Goal: Communication & Community: Answer question/provide support

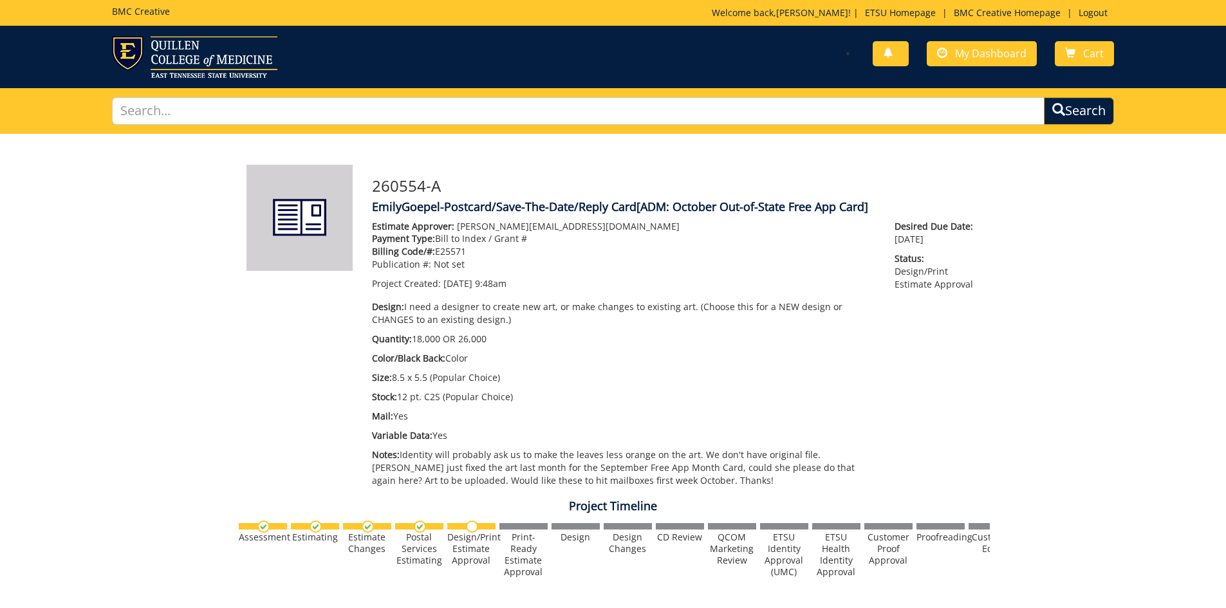
scroll to position [519, 0]
click at [1102, 46] on link "Cart" at bounding box center [1084, 53] width 59 height 25
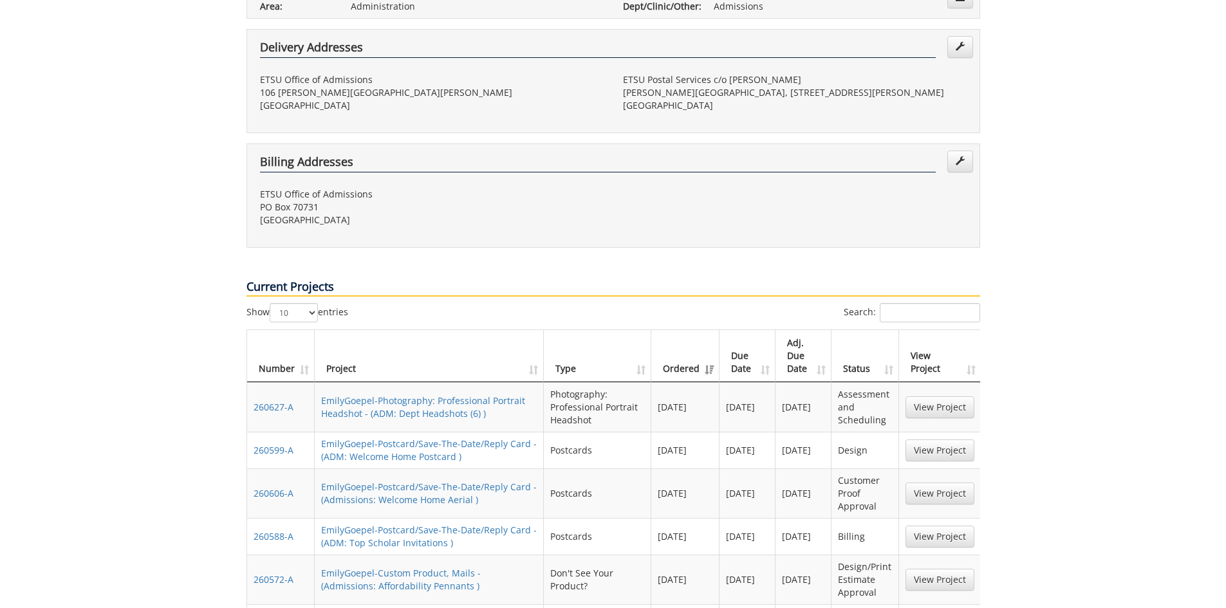
scroll to position [386, 0]
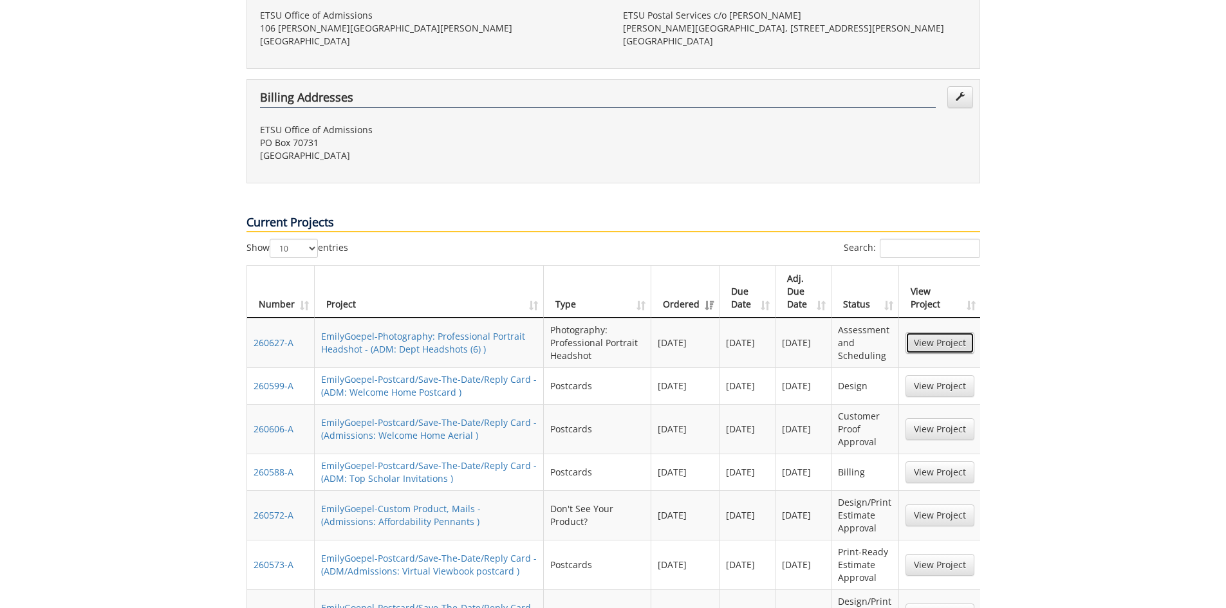
click at [923, 332] on link "View Project" at bounding box center [939, 343] width 69 height 22
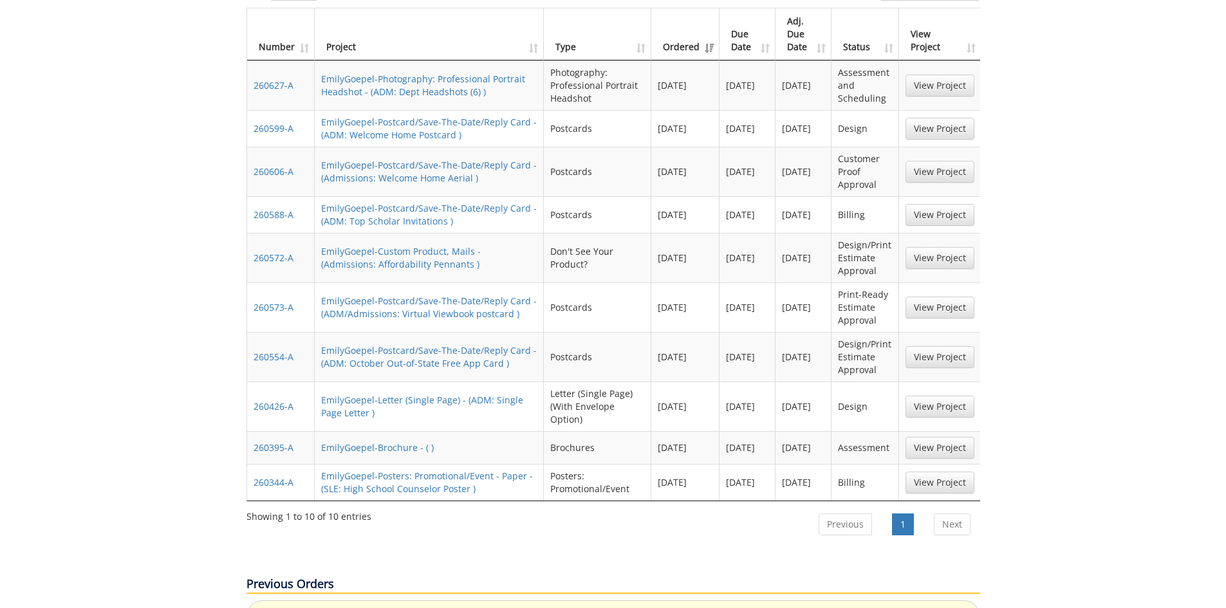
scroll to position [515, 0]
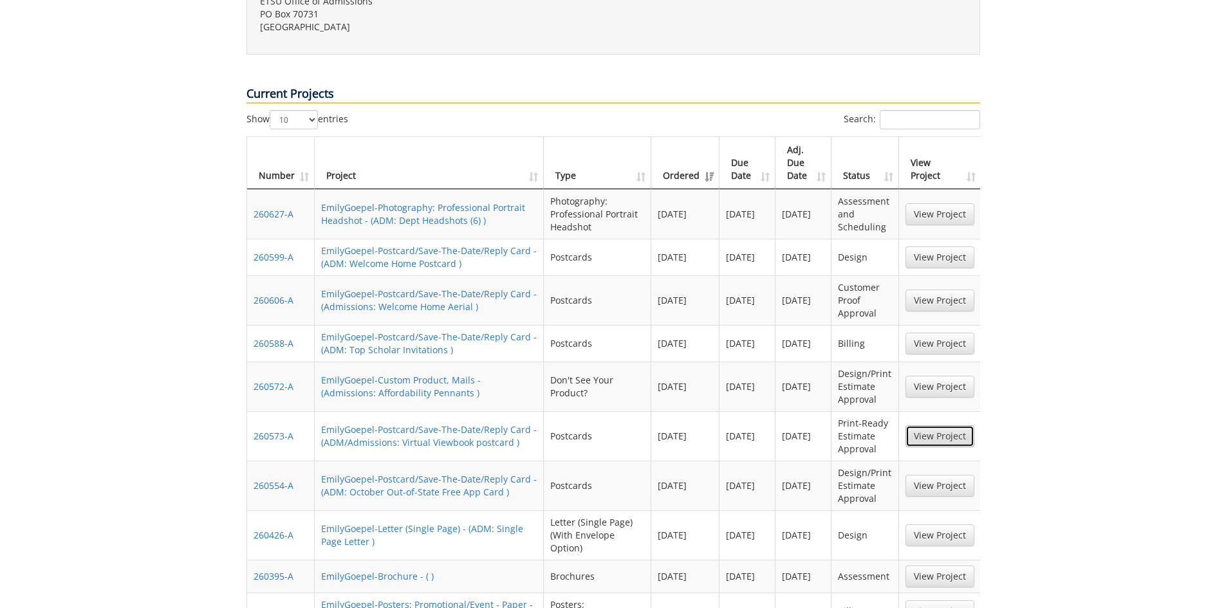
click at [921, 425] on link "View Project" at bounding box center [939, 436] width 69 height 22
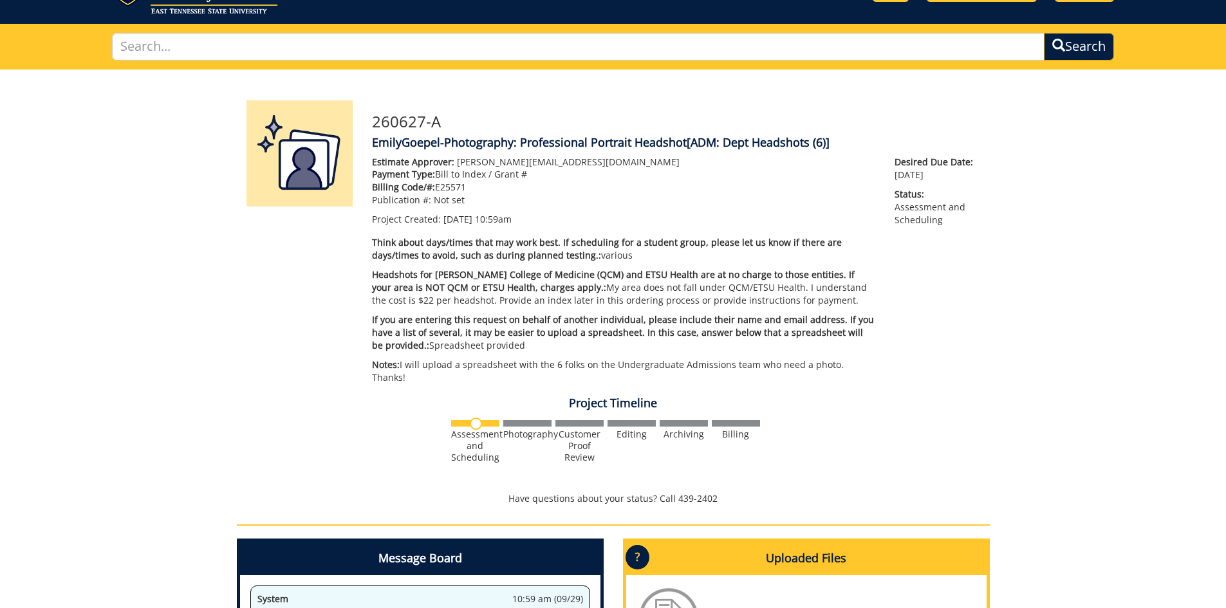
scroll to position [257, 0]
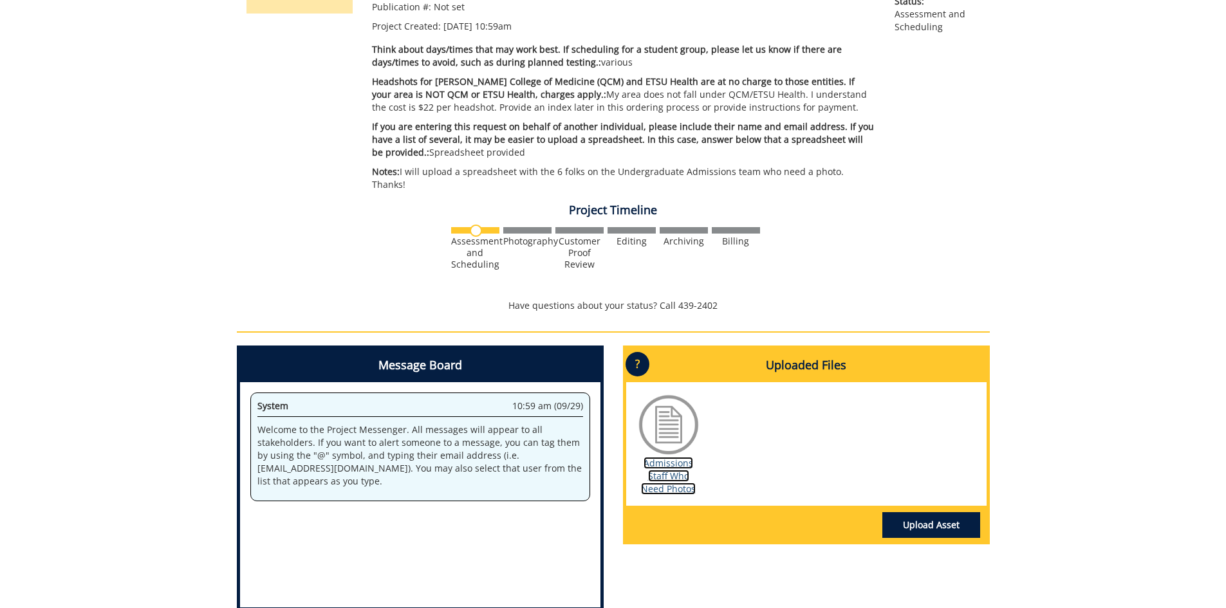
click at [670, 468] on link "Admissions Staff Who Need Photos" at bounding box center [668, 476] width 55 height 38
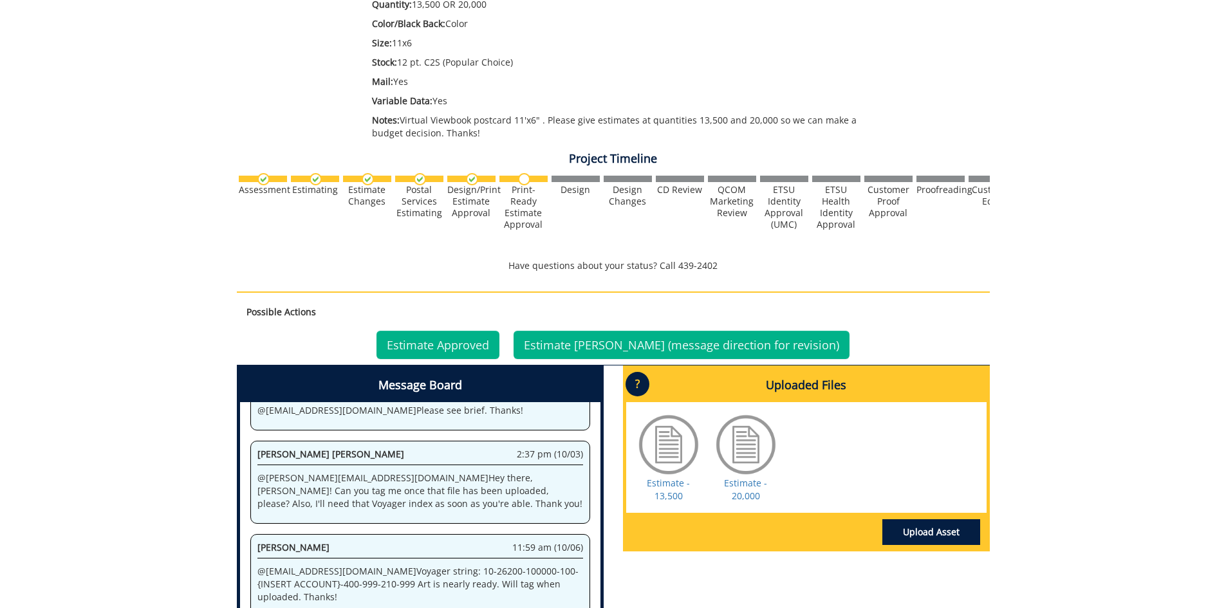
scroll to position [386, 0]
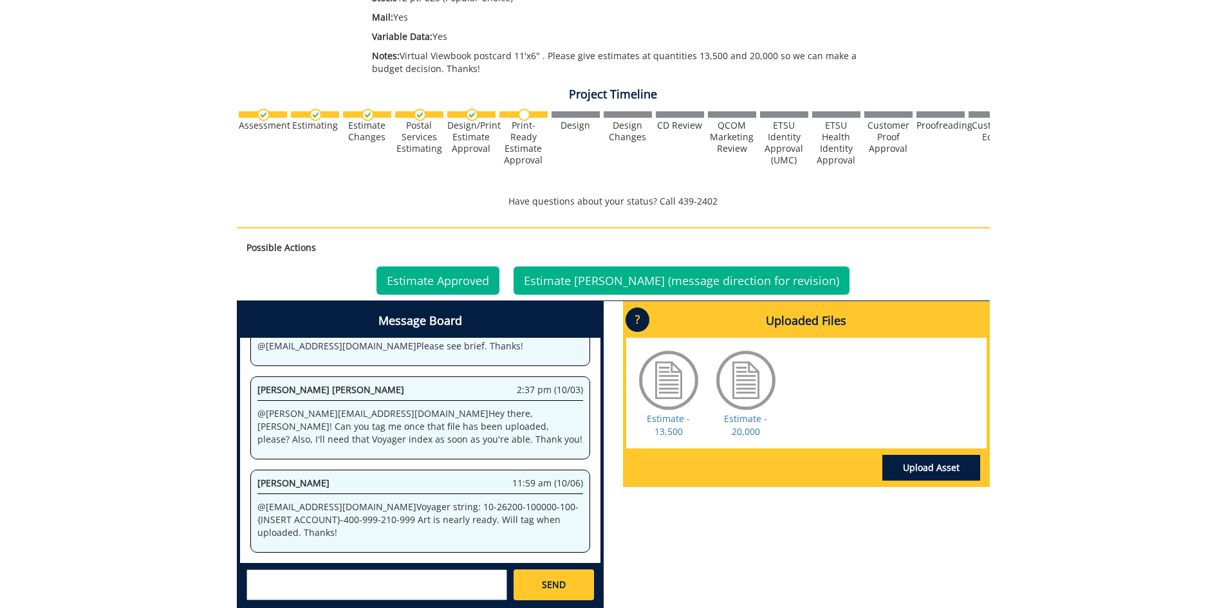
click at [312, 587] on textarea at bounding box center [376, 584] width 261 height 31
click at [492, 580] on textarea "@[EMAIL_ADDRESS][DOMAIN_NAME] Hi [PERSON_NAME], would you have a second to spea…" at bounding box center [376, 584] width 261 height 31
type textarea "@[EMAIL_ADDRESS][DOMAIN_NAME] Hi [PERSON_NAME], would you have a second to spea…"
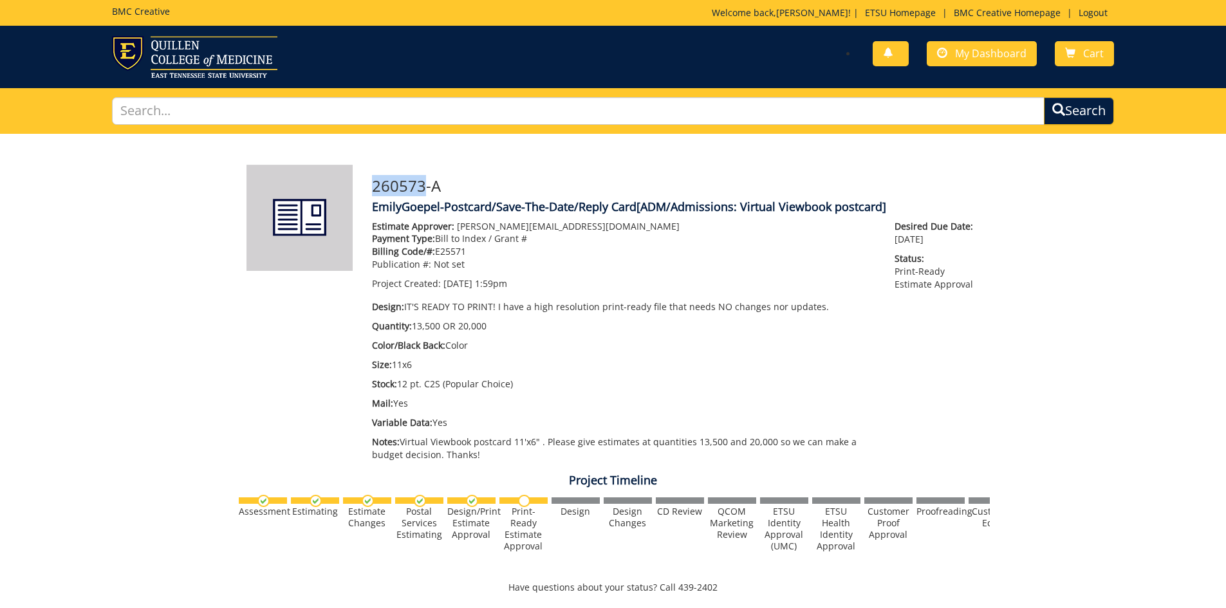
drag, startPoint x: 422, startPoint y: 188, endPoint x: 369, endPoint y: 189, distance: 52.8
click at [369, 189] on div "260573-A EmilyGoepel-Postcard/Save-The-Date/Reply Card [ADM/Admissions: Virtual…" at bounding box center [675, 316] width 627 height 303
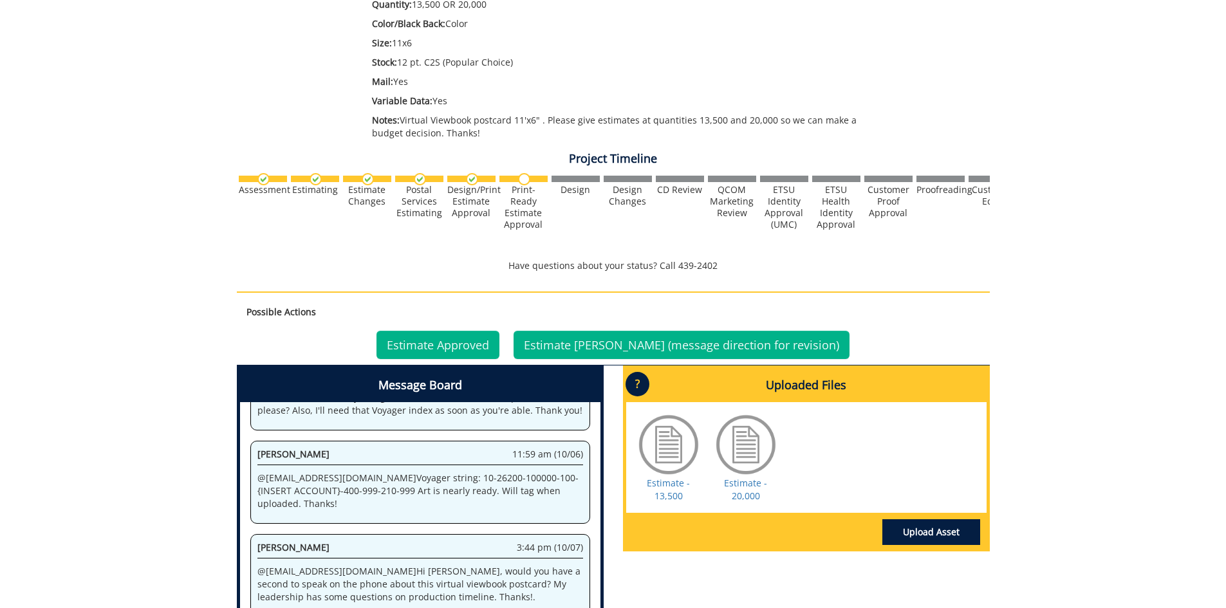
scroll to position [450, 0]
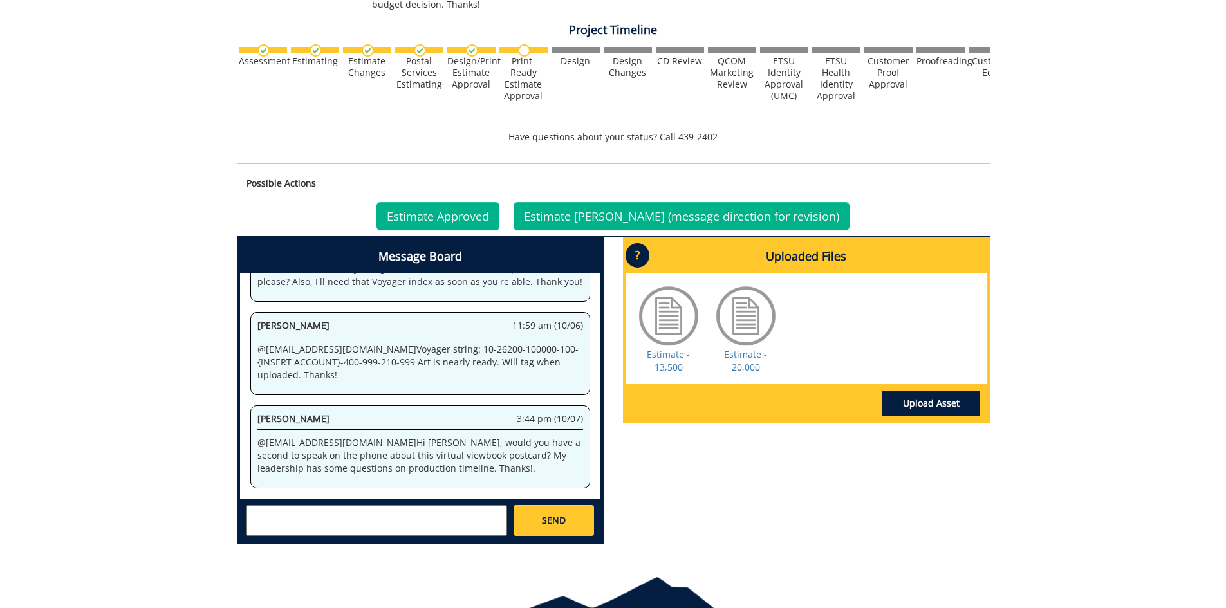
copy h3 "260573"
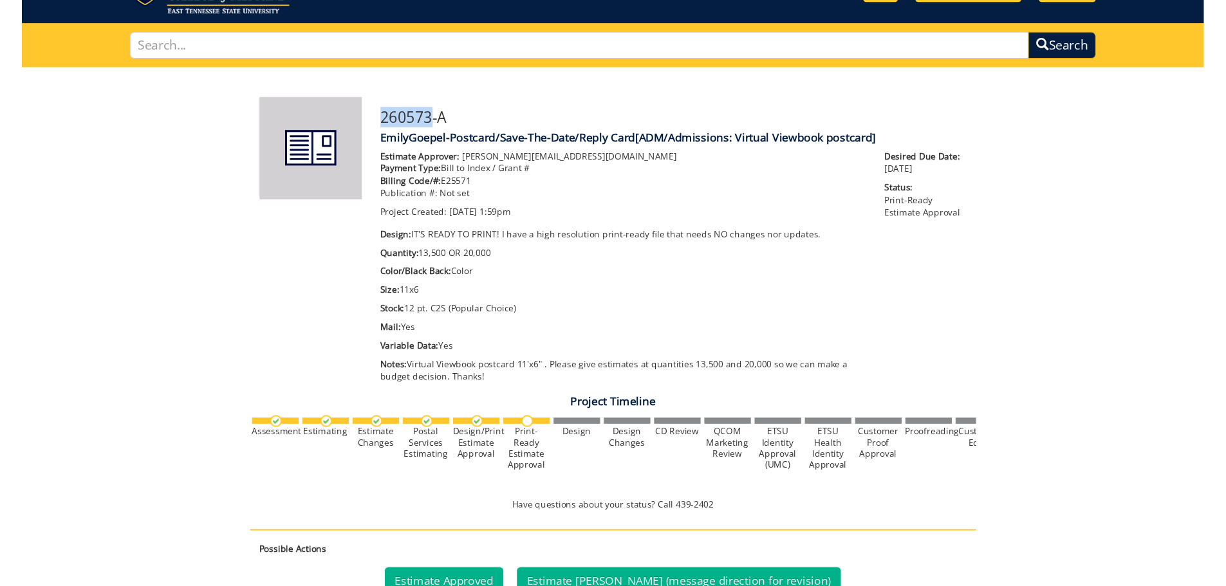
scroll to position [0, 0]
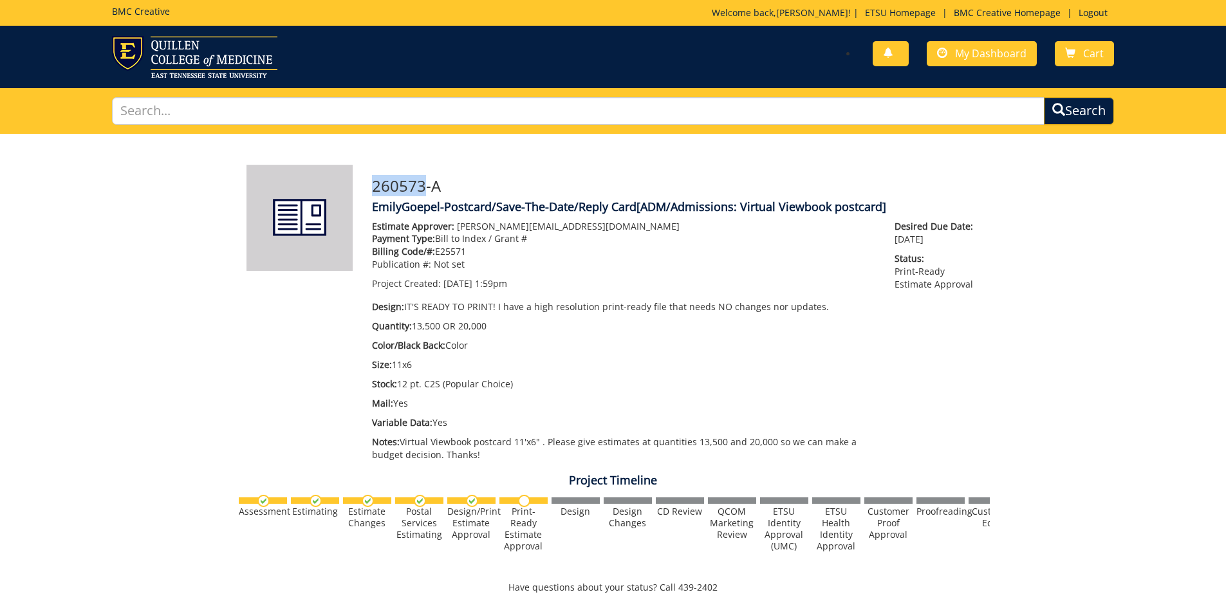
copy h3 "260573"
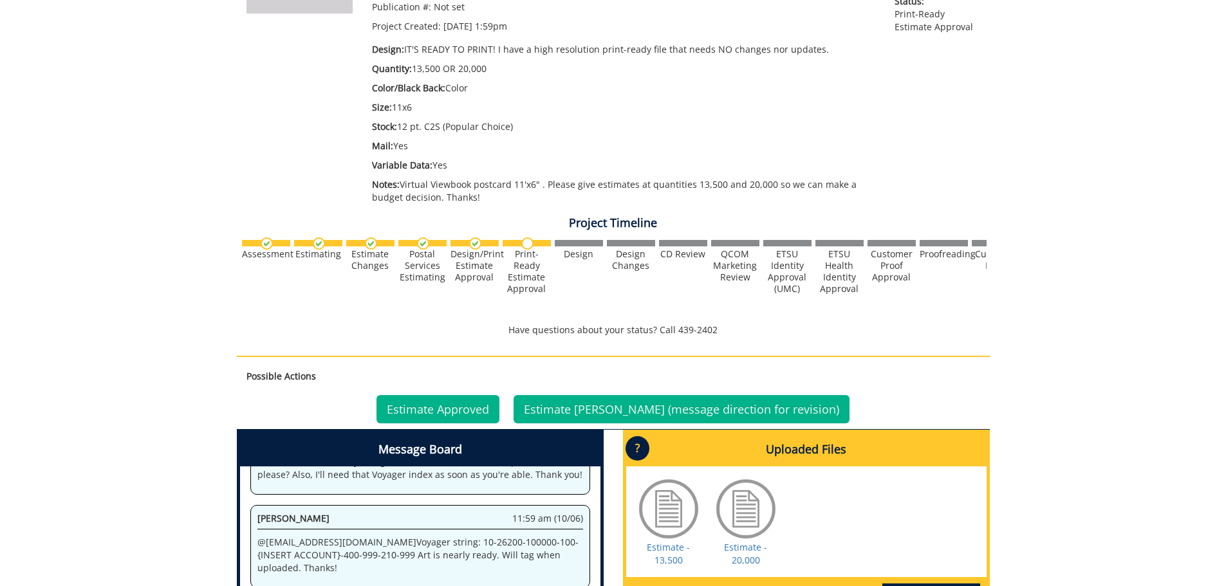
scroll to position [544, 0]
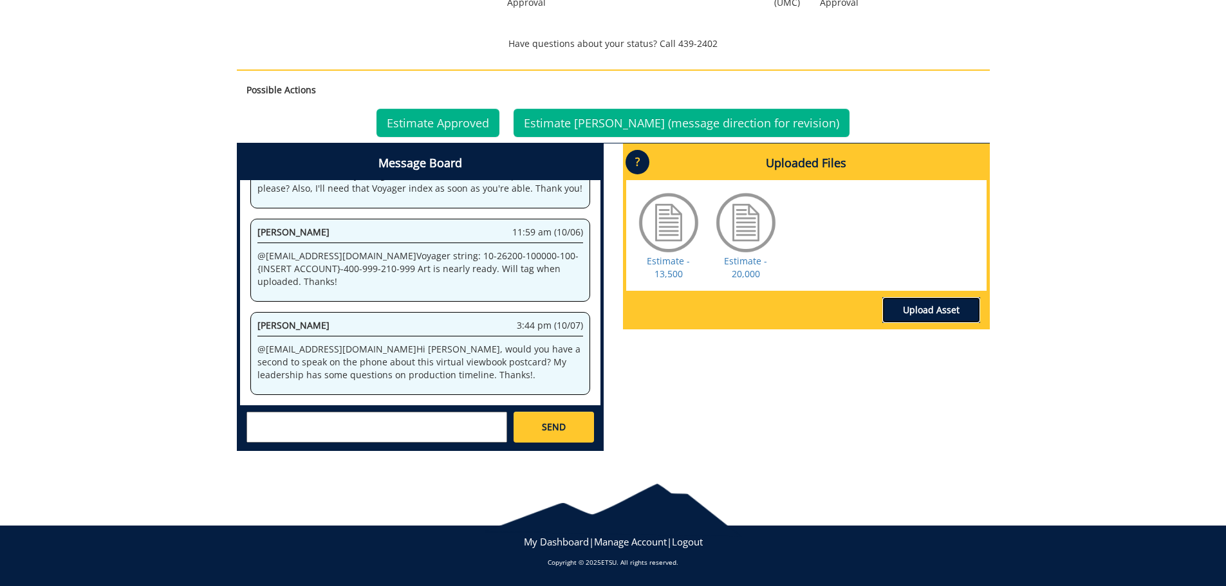
click at [926, 308] on link "Upload Asset" at bounding box center [931, 310] width 98 height 26
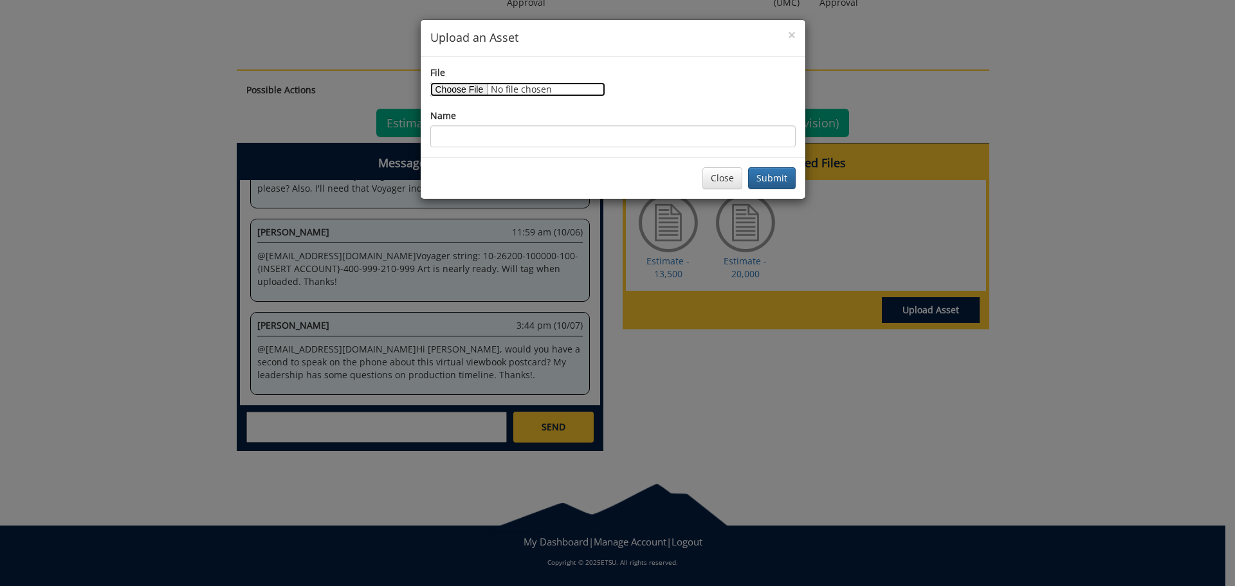
click at [476, 87] on input "File" at bounding box center [517, 89] width 175 height 14
type input "C:\fakepath\ETSU 2025 - Virtual Viewbook Postcard V01.pdf"
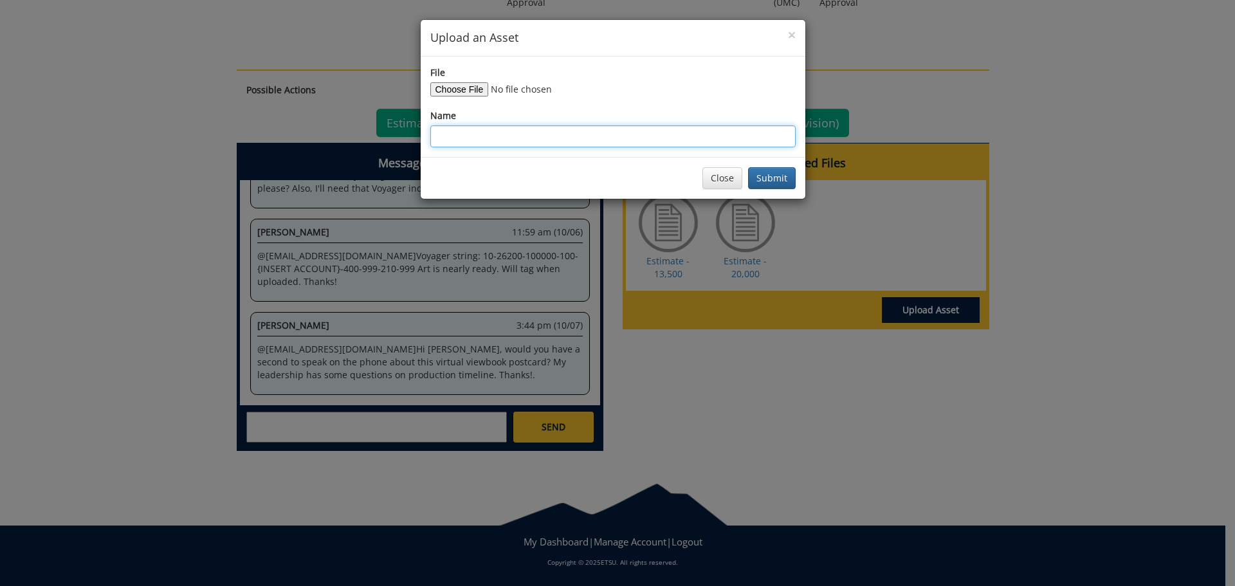
click at [523, 133] on input "Name" at bounding box center [612, 136] width 365 height 22
type input "C"
type input "Virtual Viewbook Postcard"
click at [757, 172] on button "Submit" at bounding box center [772, 178] width 48 height 22
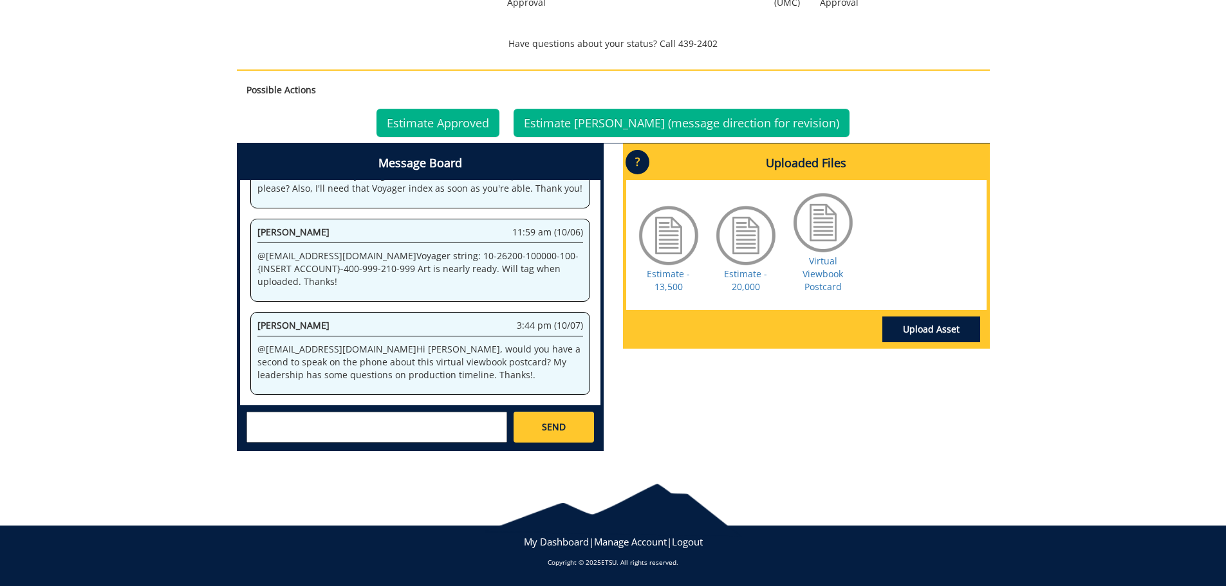
click at [403, 428] on textarea at bounding box center [376, 427] width 261 height 31
paste textarea "260573"
drag, startPoint x: 421, startPoint y: 429, endPoint x: 483, endPoint y: 429, distance: 61.1
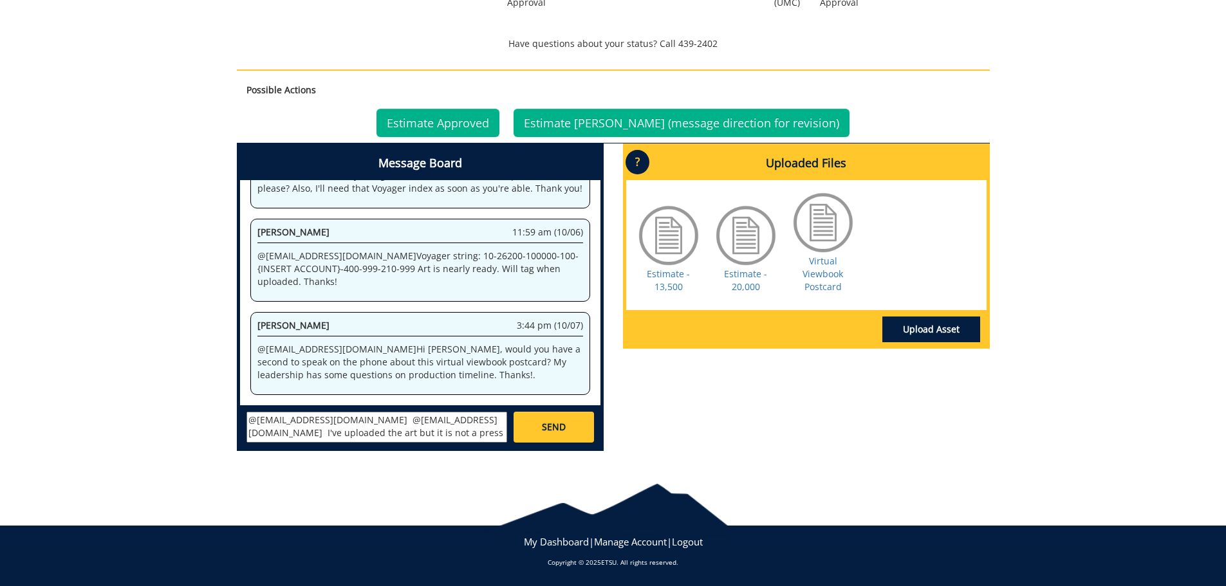
click at [483, 429] on textarea "@conleyga@etsu.edu @campbelltc@etsu.edu I've uploaded the art but it is not a p…" at bounding box center [376, 427] width 261 height 31
click at [463, 436] on textarea "@conleyga@etsu.edu @campbelltc@etsu.edu I've uploaded the art but it is not a p…" at bounding box center [376, 427] width 261 height 31
click at [247, 436] on textarea "@conleyga@etsu.edu @campbelltc@etsu.edu I've uploaded the art but it is not a p…" at bounding box center [376, 427] width 261 height 31
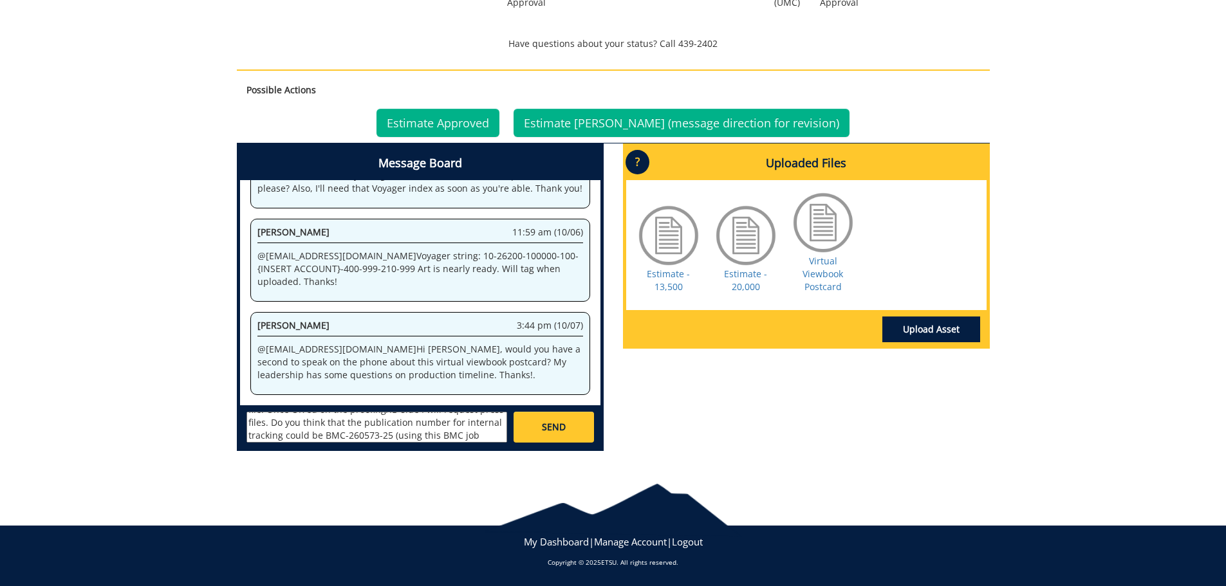
type textarea "@conleyga@etsu.edu @campbelltc@etsu.edu I've uploaded the art but it is not a p…"
click at [553, 434] on span "SEND" at bounding box center [554, 427] width 24 height 13
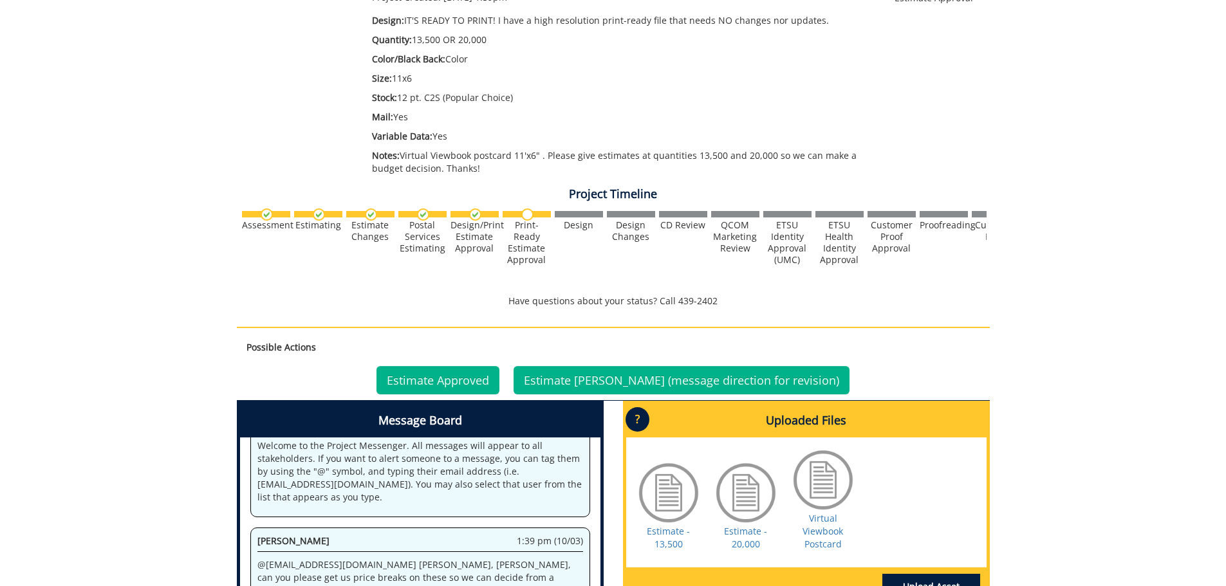
scroll to position [0, 0]
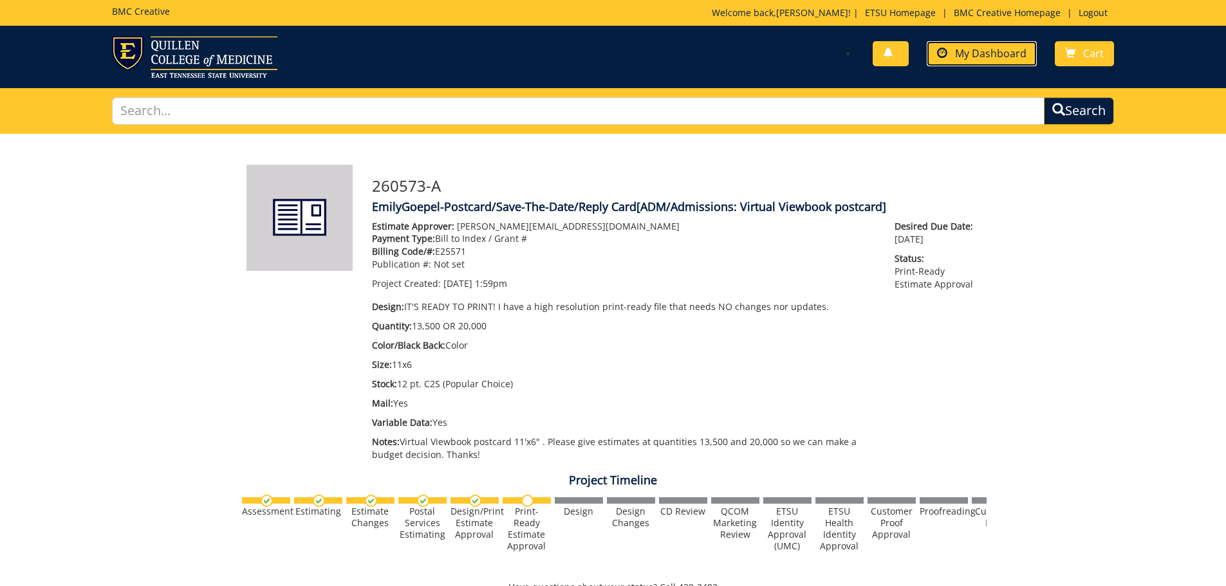
click at [955, 65] on link "My Dashboard" at bounding box center [982, 53] width 110 height 25
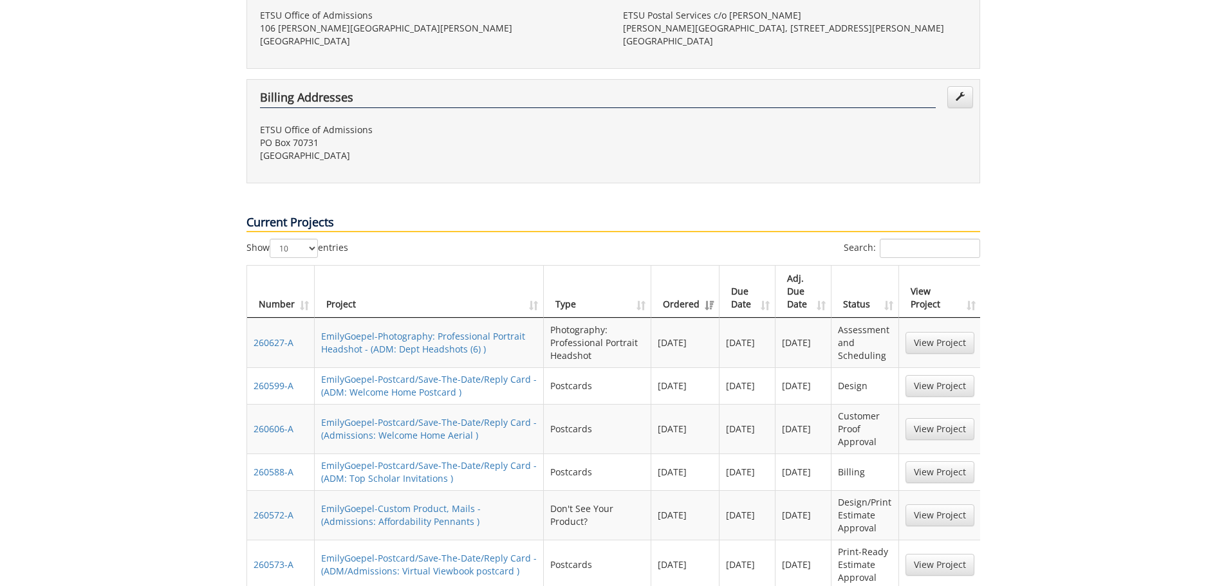
scroll to position [643, 0]
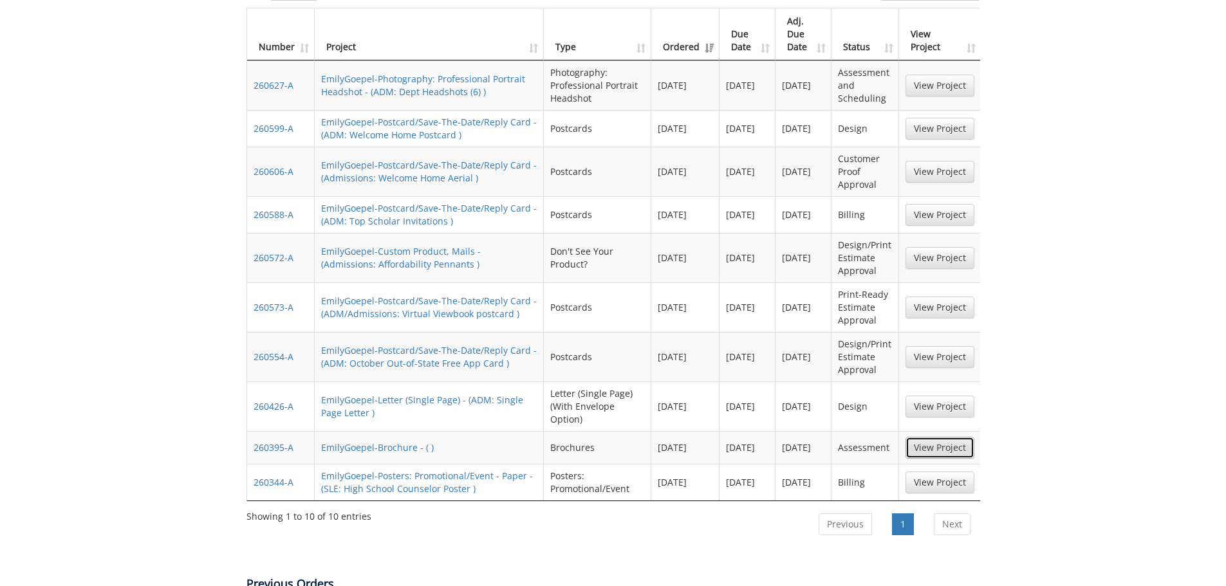
click at [925, 437] on link "View Project" at bounding box center [939, 448] width 69 height 22
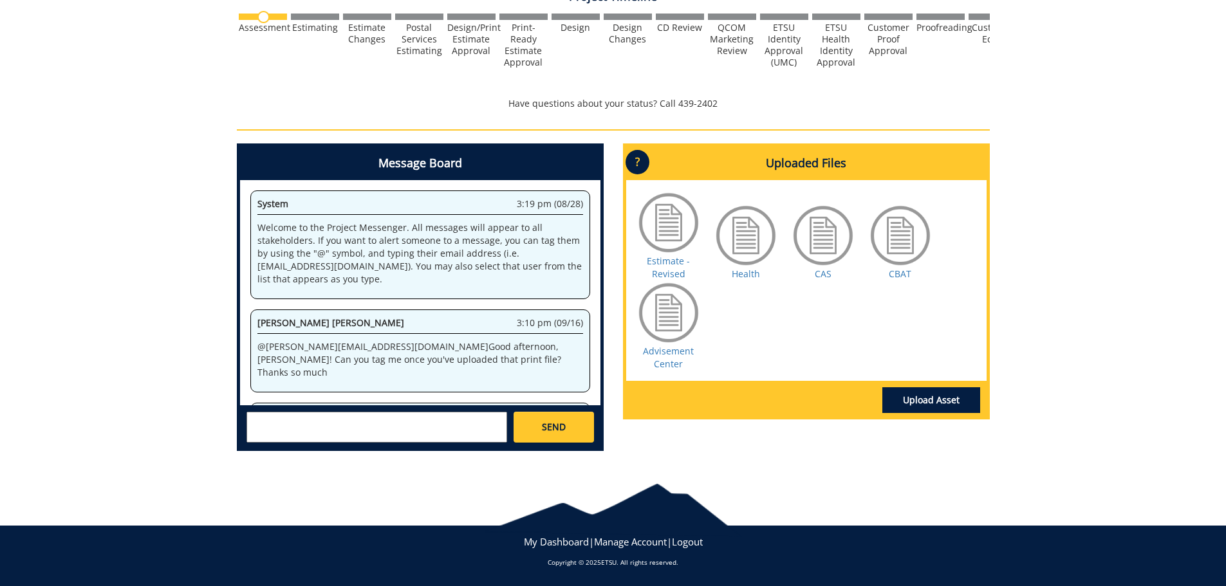
scroll to position [1262, 0]
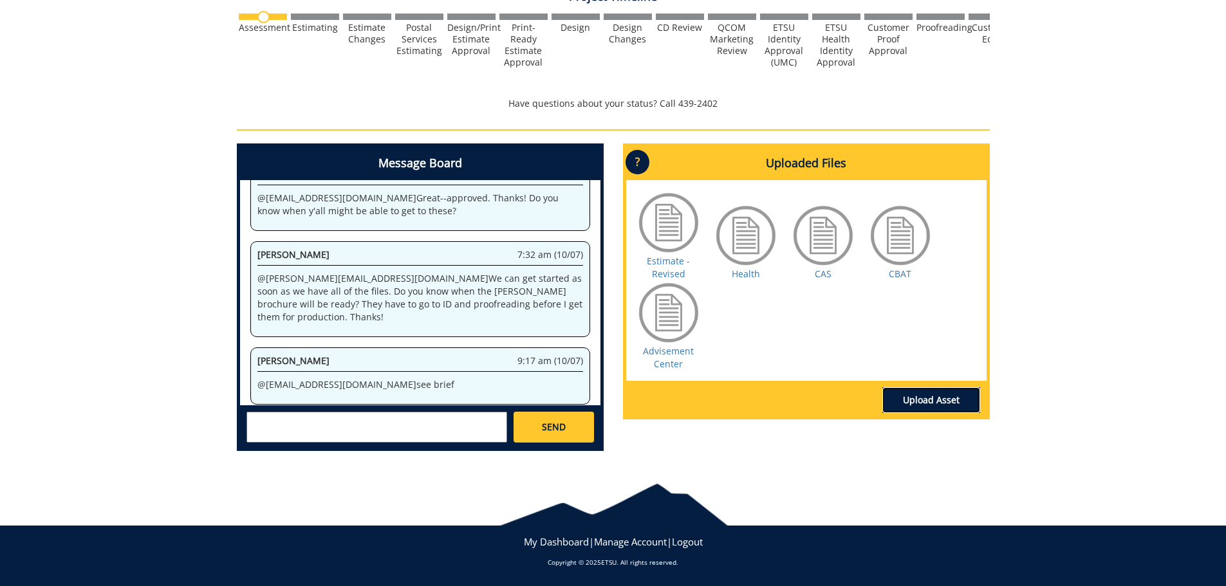
click at [912, 402] on link "Upload Asset" at bounding box center [931, 400] width 98 height 26
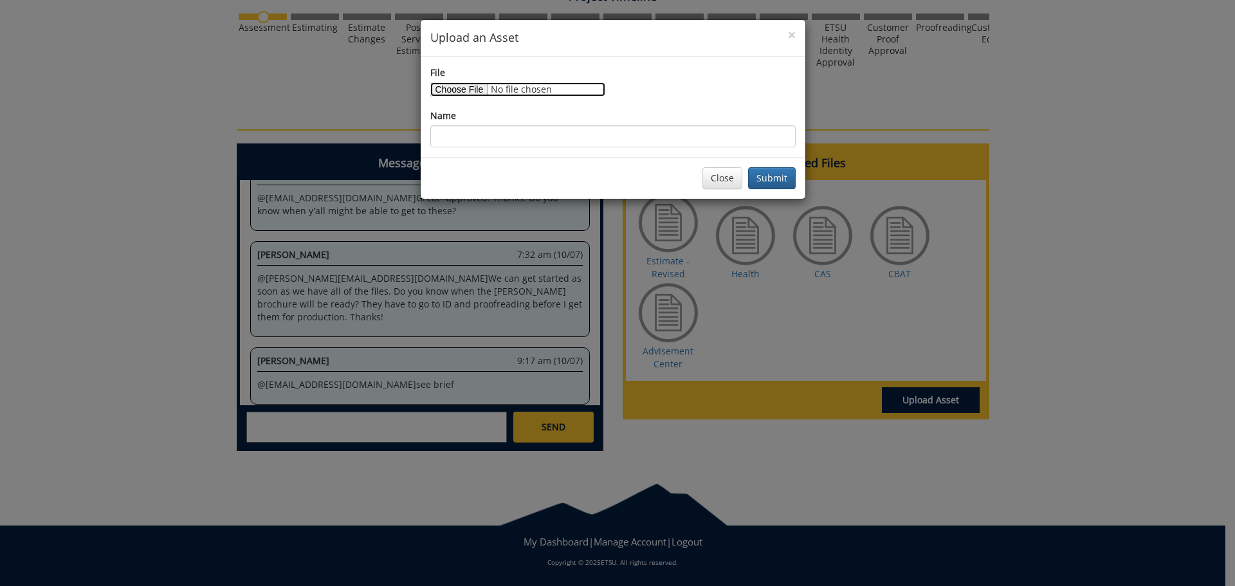
click at [461, 95] on input "File" at bounding box center [517, 89] width 175 height 14
click at [730, 183] on button "Close" at bounding box center [723, 178] width 40 height 22
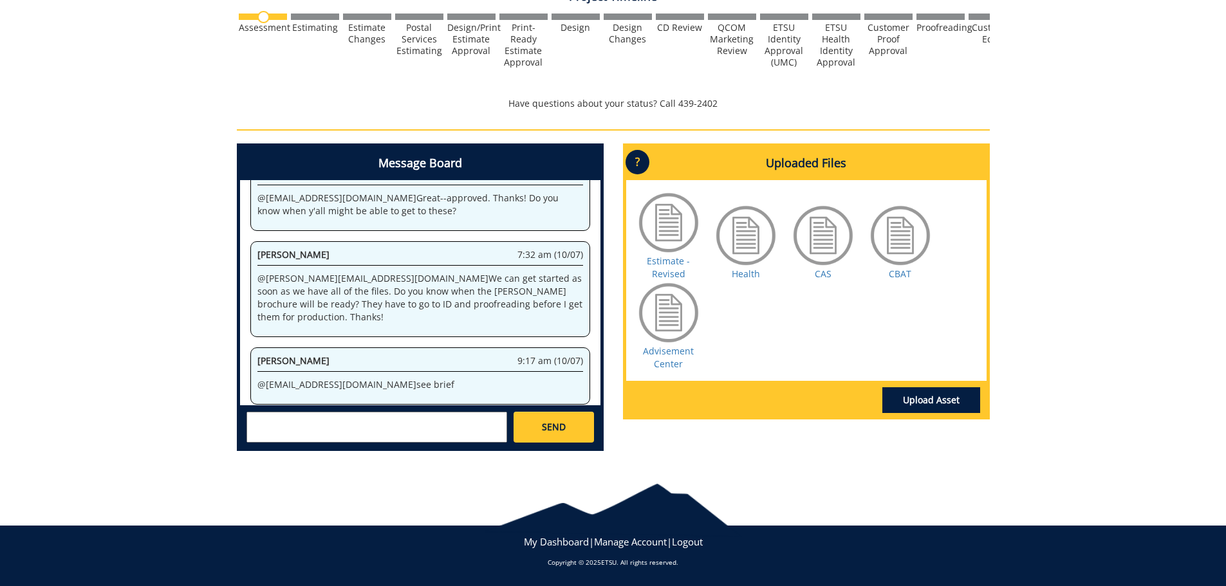
click at [375, 432] on textarea at bounding box center [376, 427] width 261 height 31
paste textarea "https://etsu365-my.sharepoint.com/:f:/g/personal/goepel_etsu_edu/Ejs_j3rlUPxMh-…"
type textarea "@conleyga@etsu.edu Howdy, Fred--Clemmer files are now uploaded https://etsu365-…"
click at [562, 426] on span "SEND" at bounding box center [554, 427] width 24 height 13
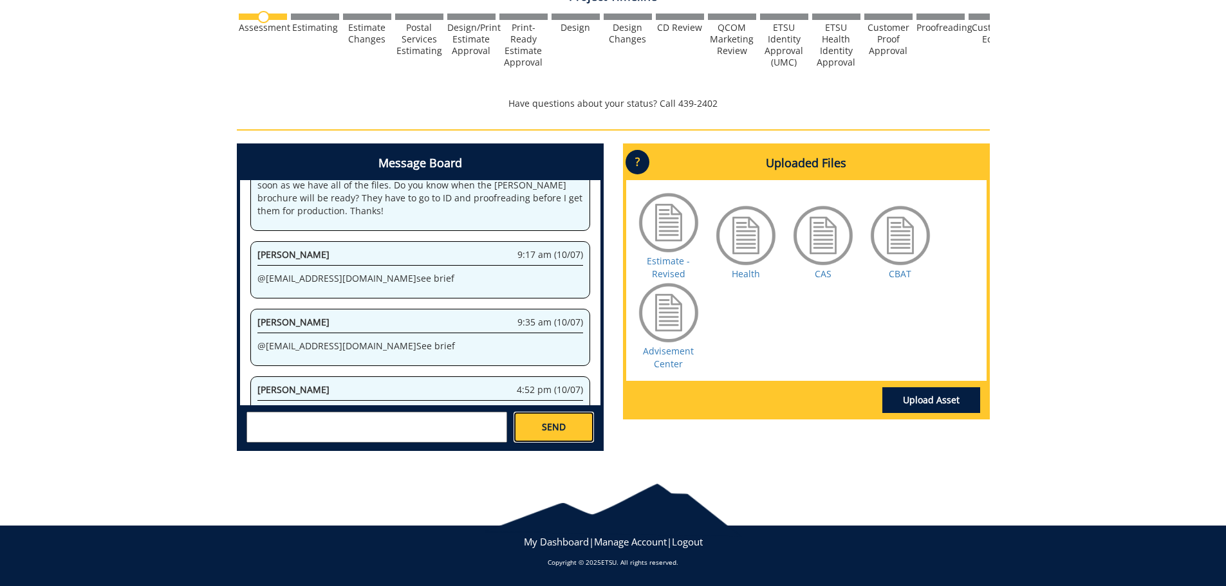
scroll to position [7699, 0]
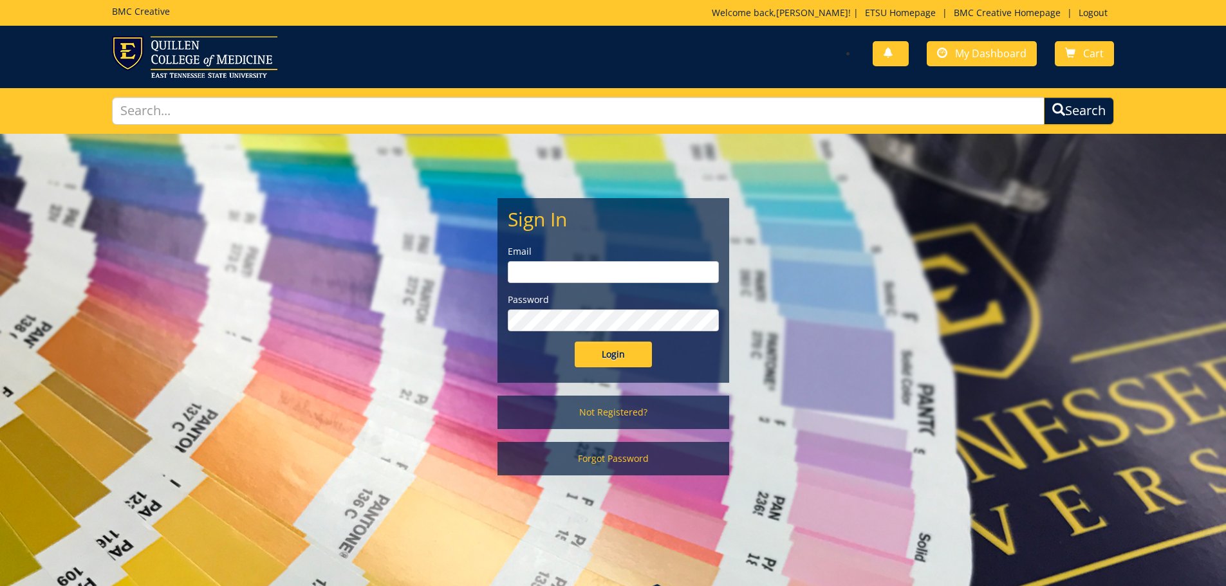
type input "[PERSON_NAME][EMAIL_ADDRESS][DOMAIN_NAME]"
click at [604, 364] on input "Login" at bounding box center [613, 355] width 77 height 26
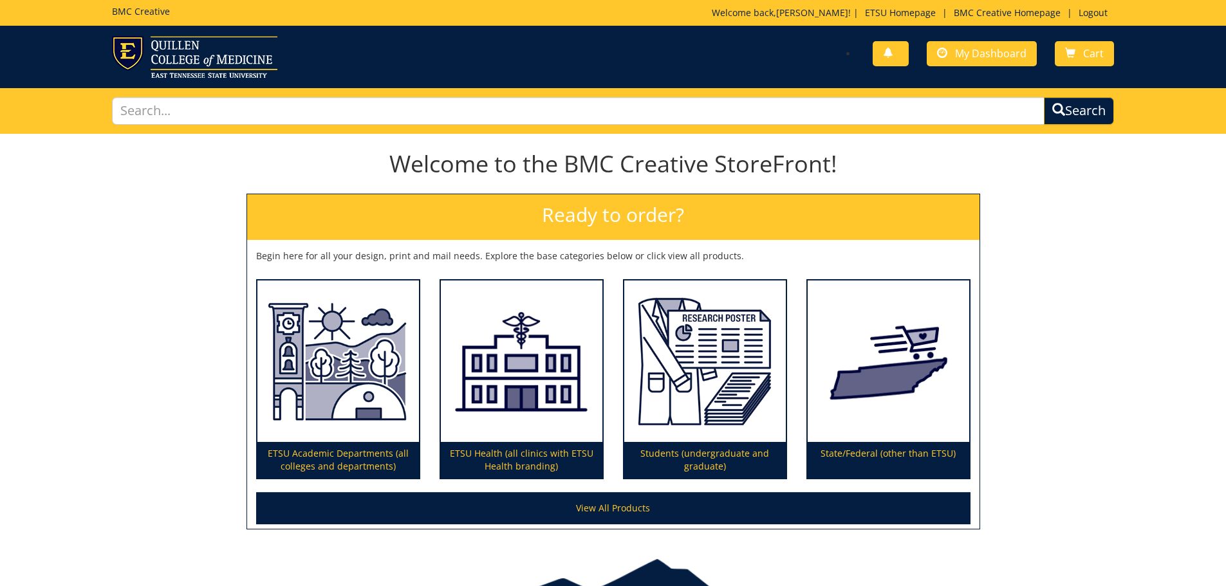
click at [969, 66] on div "You have no new notifications My Dashboard Cart" at bounding box center [868, 54] width 511 height 37
click at [969, 63] on link "My Dashboard" at bounding box center [982, 53] width 110 height 25
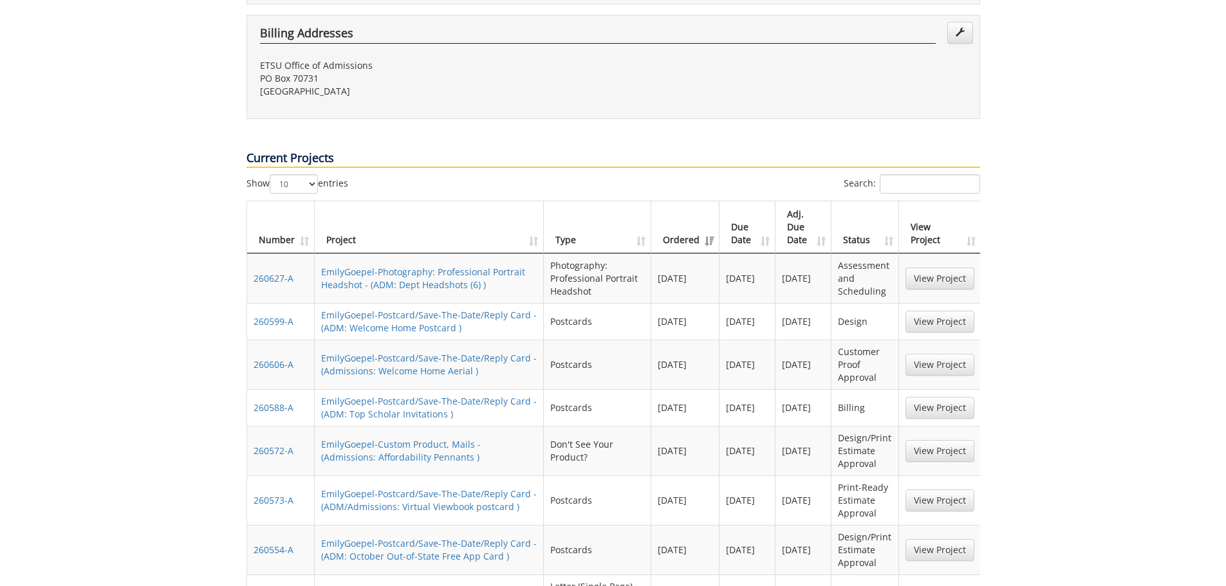
scroll to position [579, 0]
